Goal: Use online tool/utility

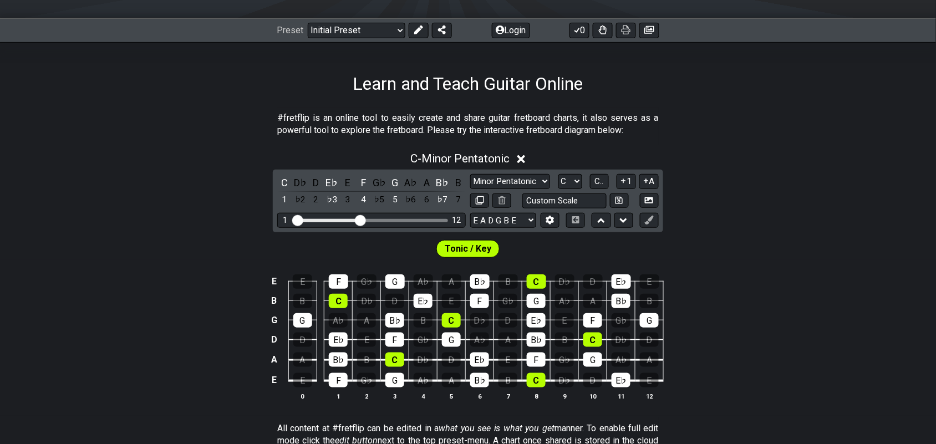
scroll to position [139, 0]
click at [443, 184] on div "B♭" at bounding box center [442, 182] width 14 height 15
click at [397, 181] on div "G" at bounding box center [395, 182] width 14 height 15
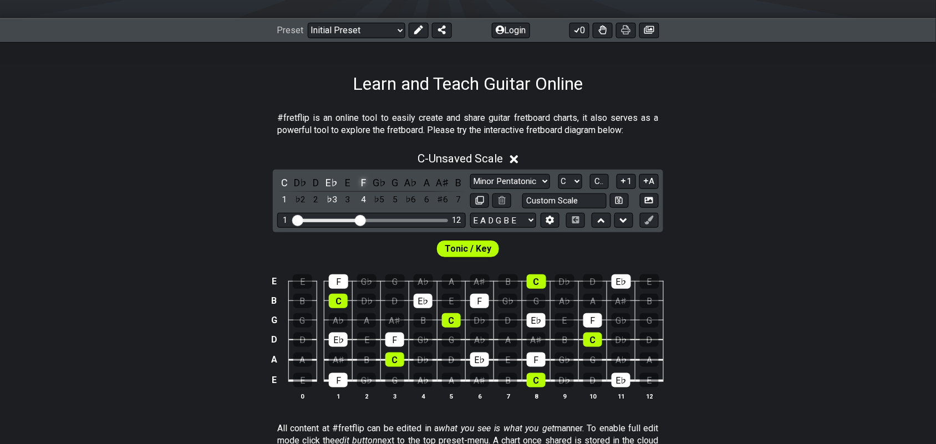
click at [363, 181] on div "F" at bounding box center [364, 182] width 14 height 15
click at [333, 183] on div "E♭" at bounding box center [332, 182] width 14 height 15
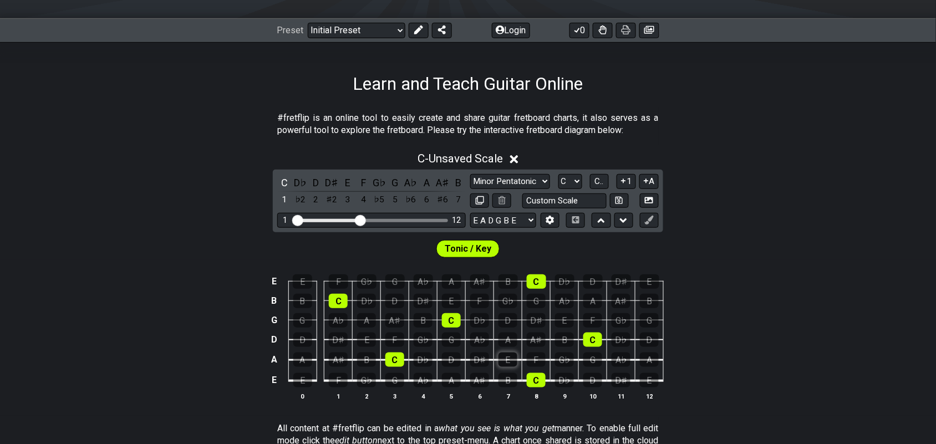
click at [508, 358] on div "E" at bounding box center [508, 360] width 19 height 14
click at [597, 364] on div "G" at bounding box center [593, 360] width 19 height 14
click at [536, 344] on div "A♯" at bounding box center [536, 340] width 19 height 14
click at [449, 378] on div "A" at bounding box center [451, 380] width 19 height 14
click at [425, 359] on div "D♭" at bounding box center [423, 360] width 19 height 14
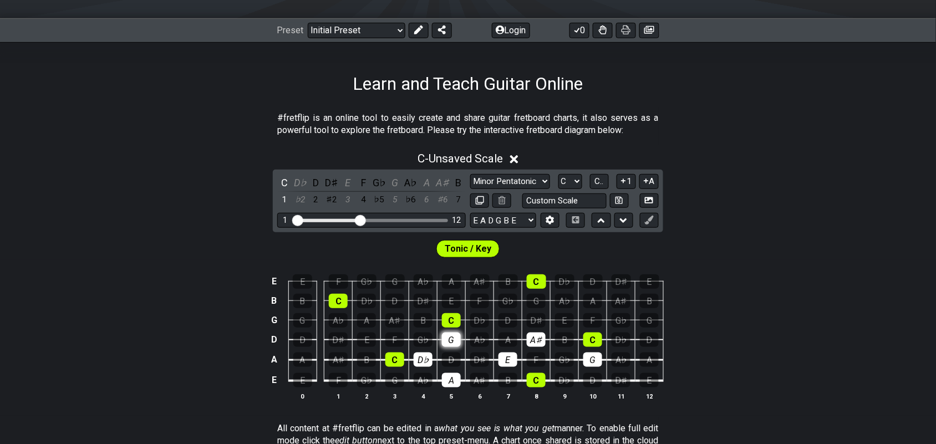
click at [450, 342] on div "G" at bounding box center [451, 340] width 19 height 14
click at [301, 181] on div "D♭" at bounding box center [300, 182] width 14 height 15
click at [350, 181] on div "E" at bounding box center [348, 182] width 14 height 15
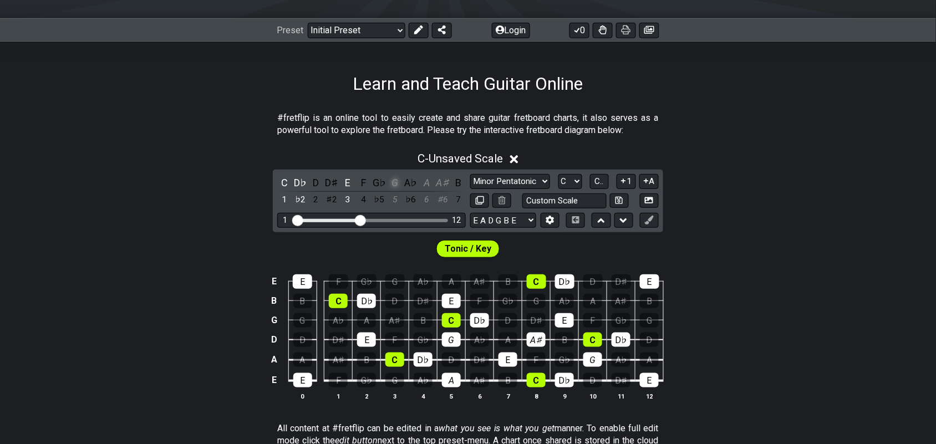
click at [397, 181] on div "G" at bounding box center [395, 182] width 14 height 15
click at [423, 186] on div "A" at bounding box center [427, 182] width 14 height 15
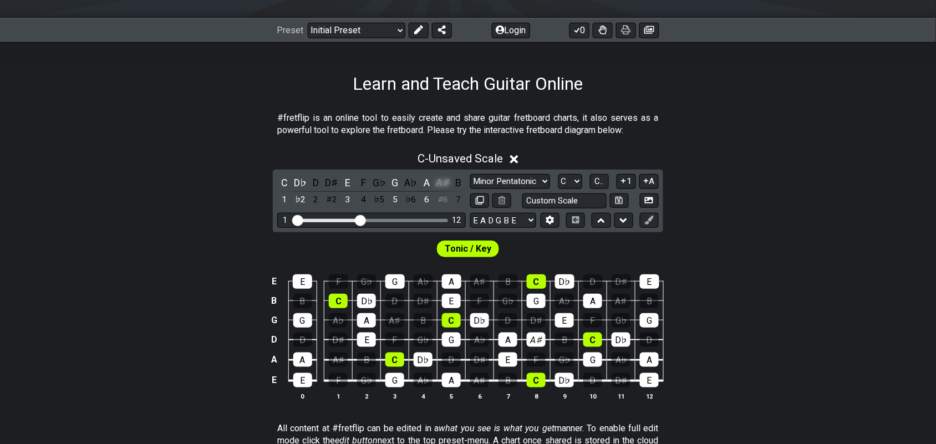
click at [441, 181] on div "A♯" at bounding box center [442, 182] width 14 height 15
